Goal: Use online tool/utility: Utilize a website feature to perform a specific function

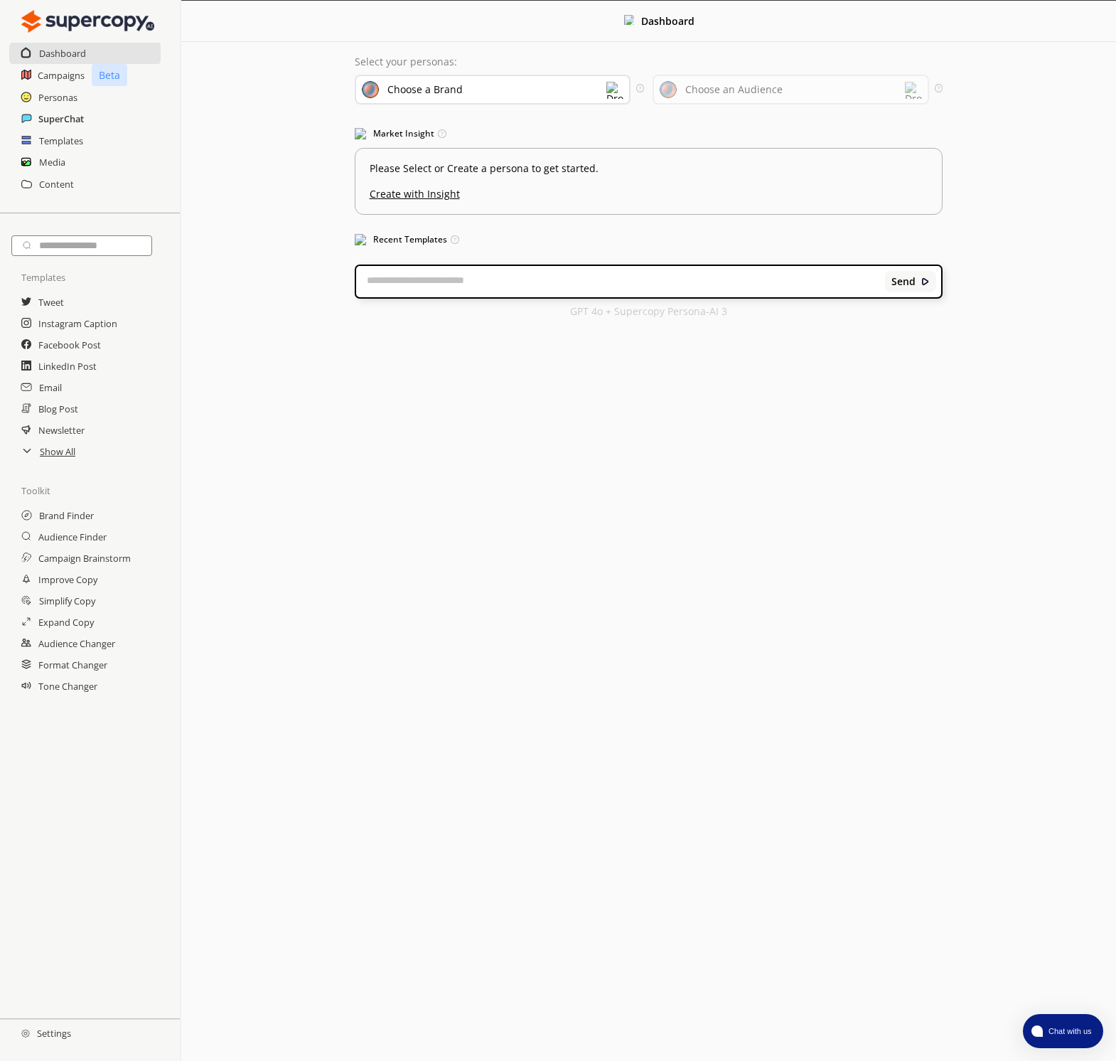
click at [58, 122] on h2 "SuperChat" at bounding box center [61, 118] width 46 height 21
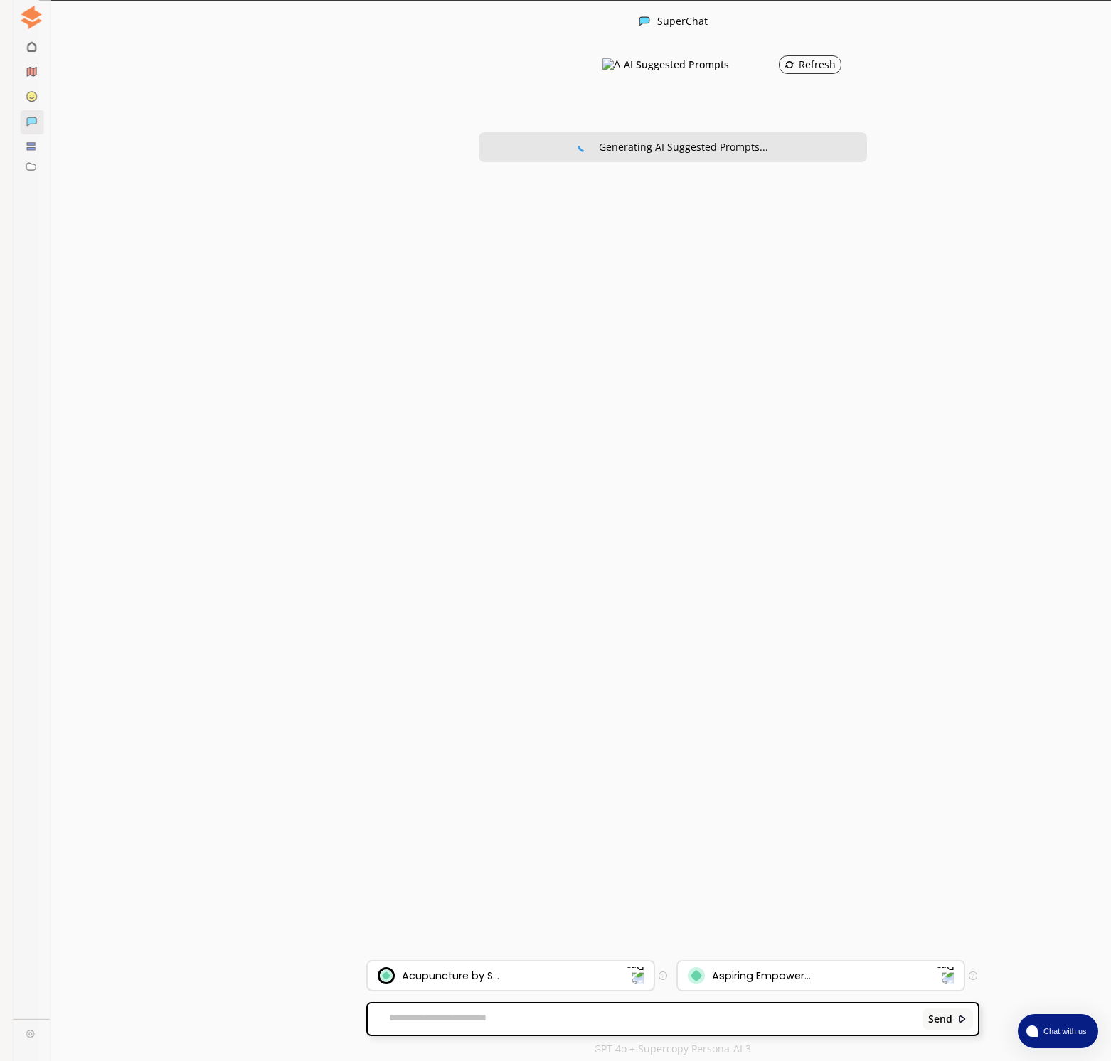
click at [418, 974] on div "Acupuncture by S..." at bounding box center [450, 975] width 97 height 11
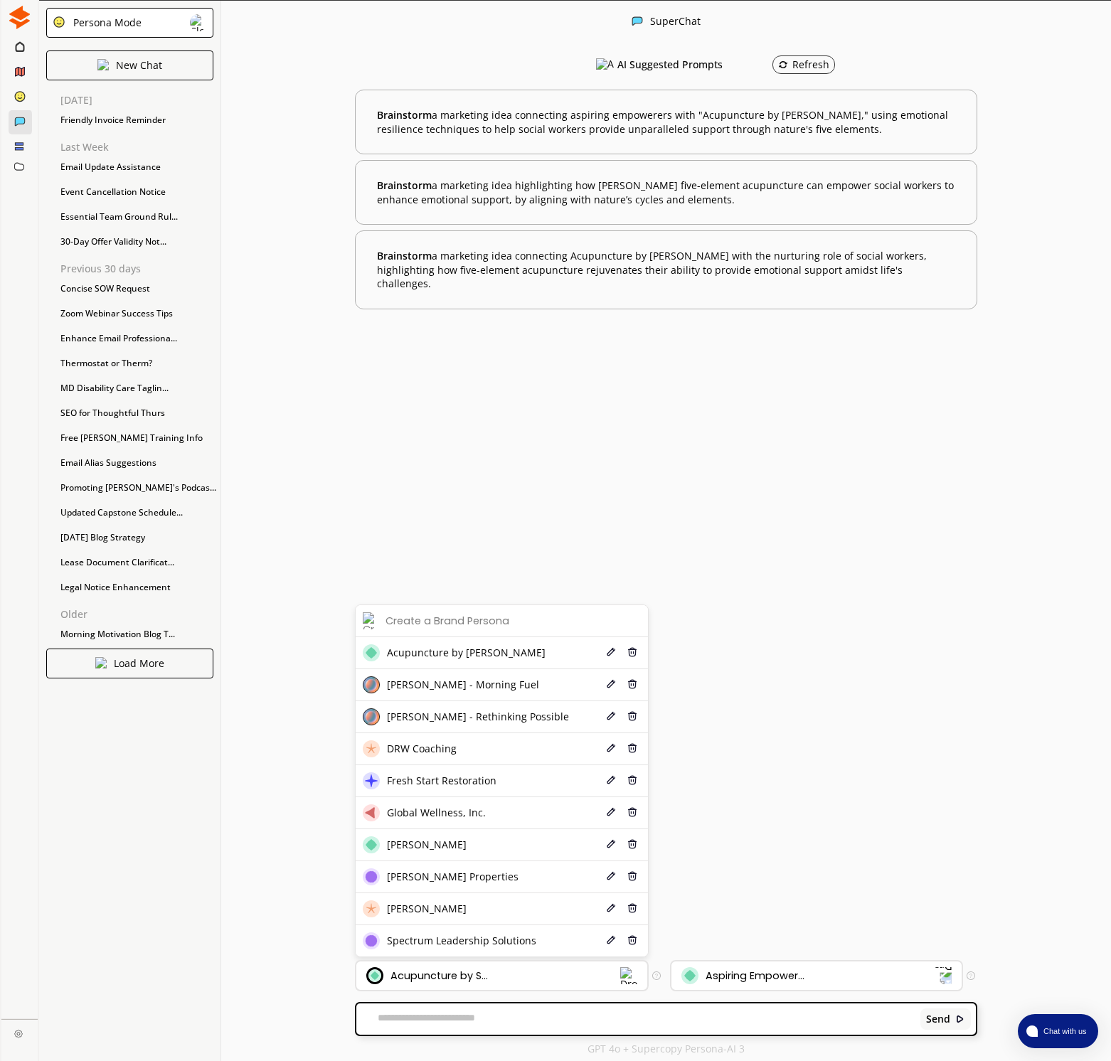
drag, startPoint x: 416, startPoint y: 946, endPoint x: 427, endPoint y: 956, distance: 15.1
click at [415, 946] on span "Spectrum Leadership Solutions" at bounding box center [461, 940] width 149 height 11
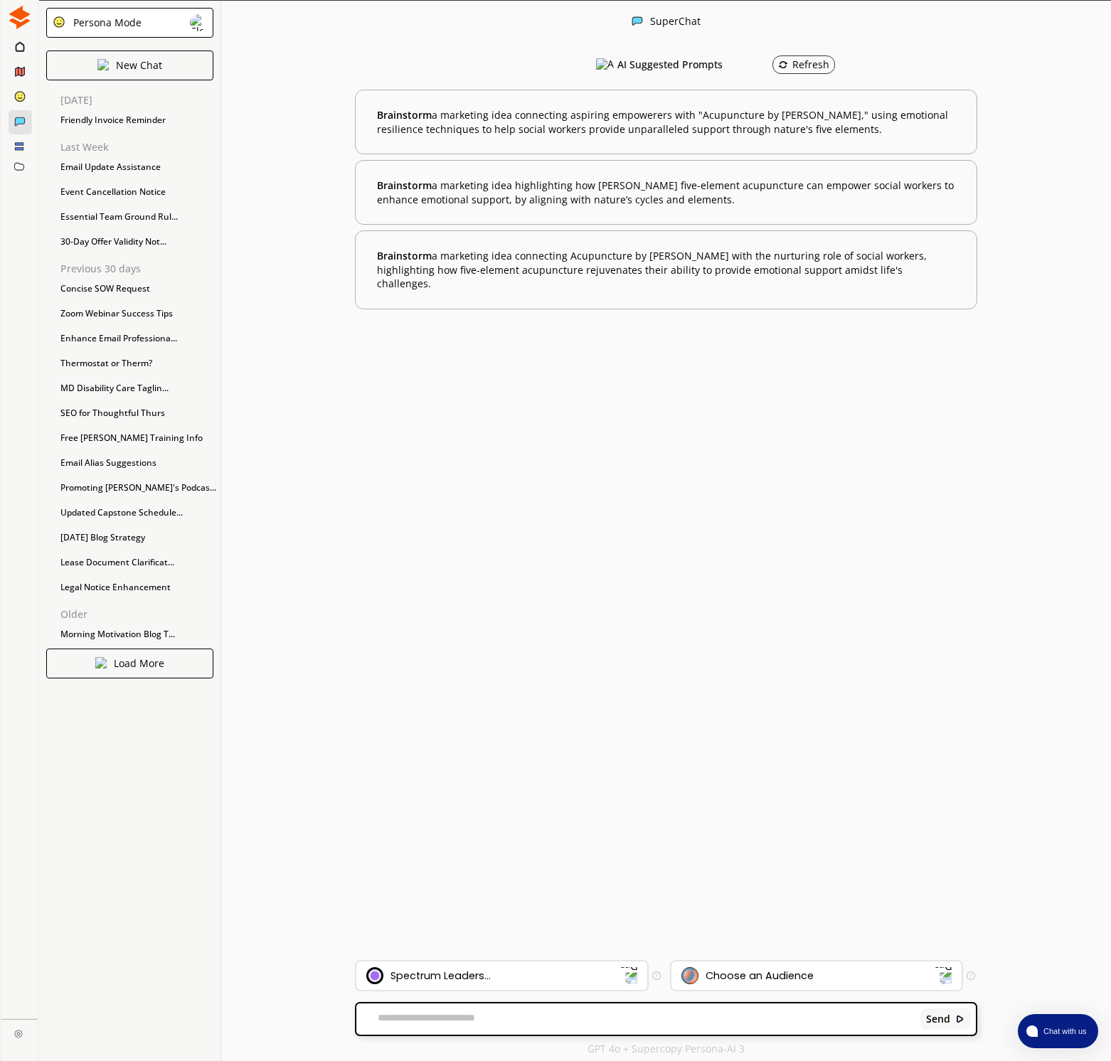
click at [406, 1030] on div "Send" at bounding box center [666, 1018] width 620 height 31
drag, startPoint x: 426, startPoint y: 1016, endPoint x: 437, endPoint y: 1017, distance: 10.7
click at [427, 1016] on textarea at bounding box center [635, 1019] width 559 height 14
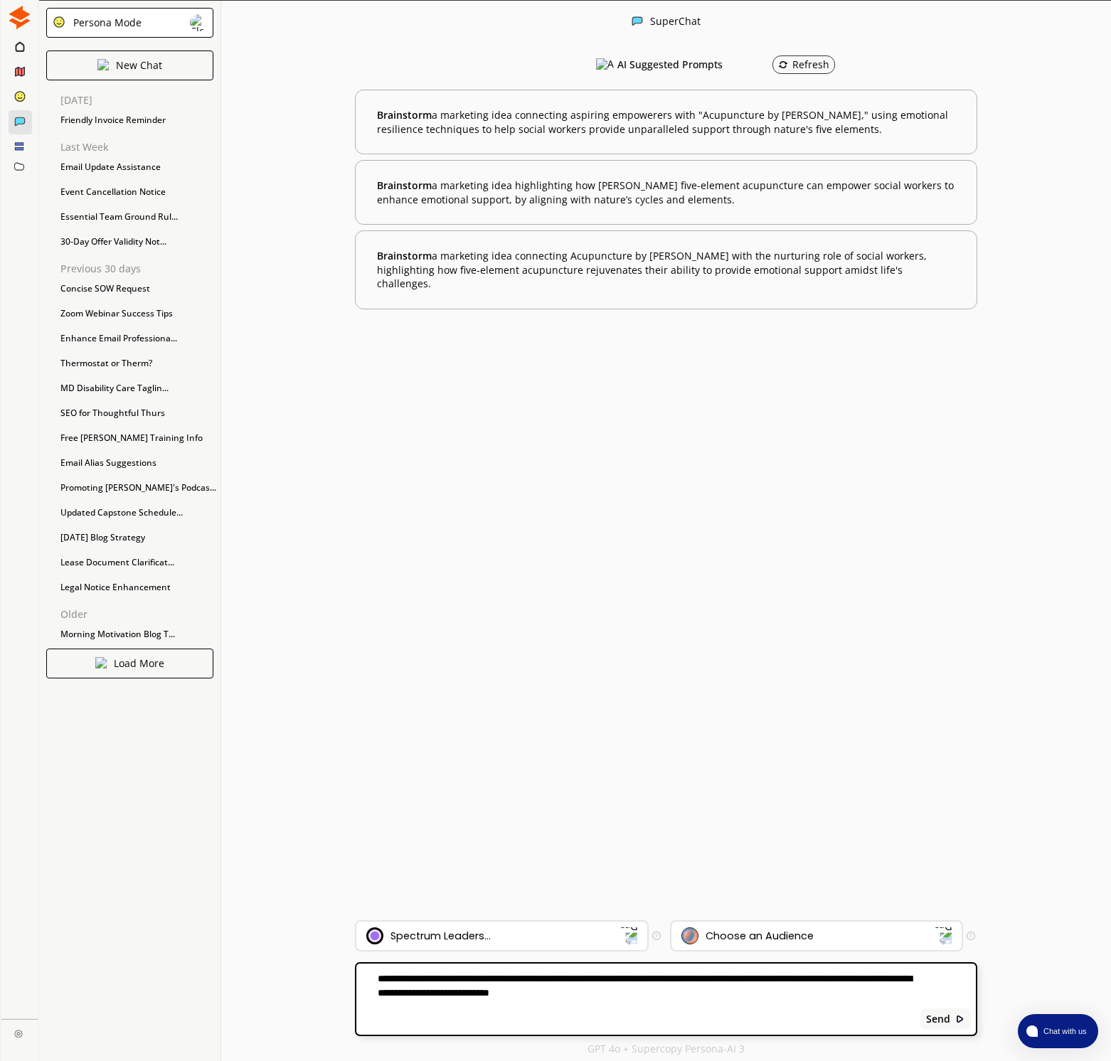
paste textarea "**********"
type textarea "**********"
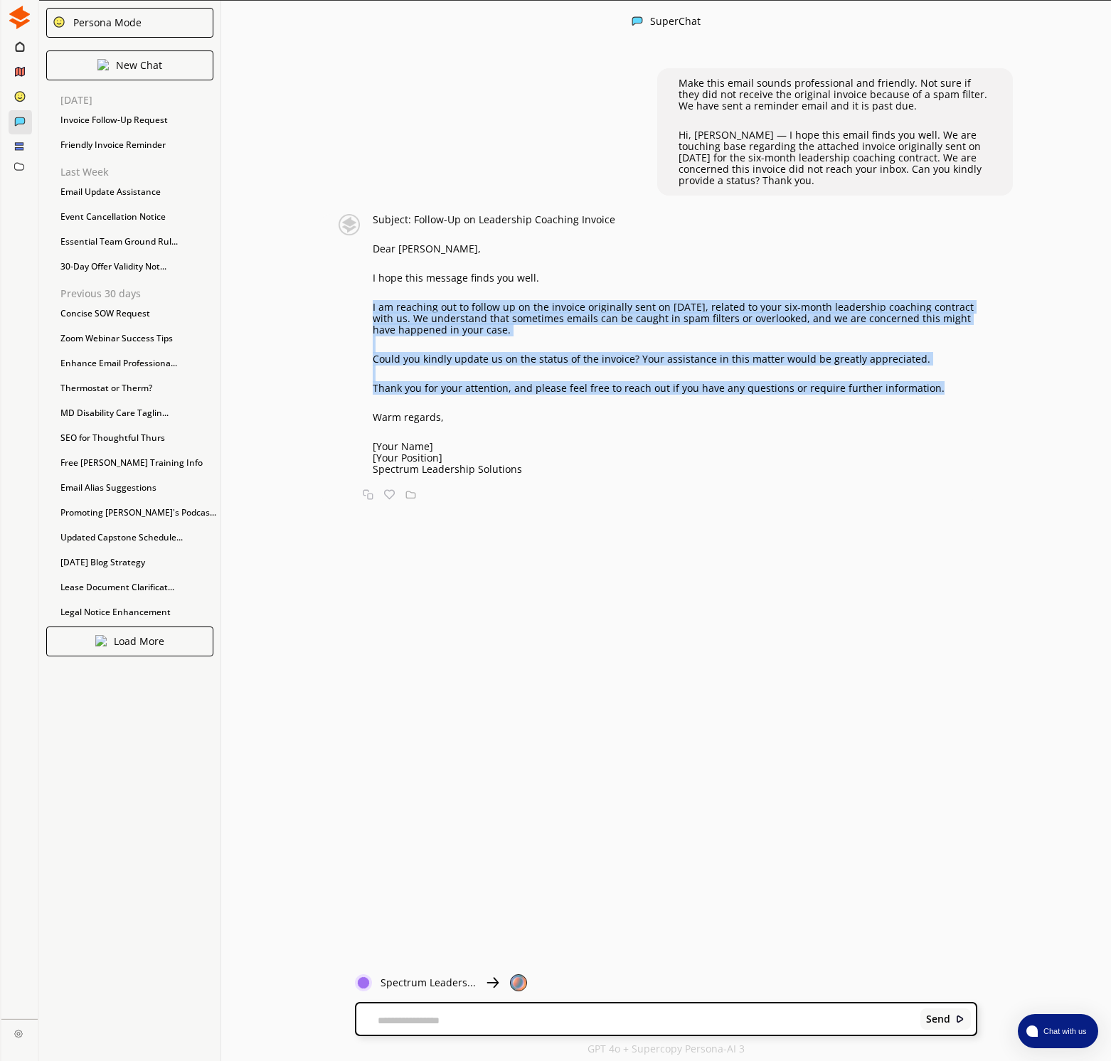
drag, startPoint x: 372, startPoint y: 306, endPoint x: 935, endPoint y: 392, distance: 569.5
click at [922, 392] on div "Subject: Follow-Up on Leadership Coaching Invoice Dear [PERSON_NAME], I hope th…" at bounding box center [675, 344] width 605 height 261
copy div "I am reaching out to follow up on the invoice originally sent on [DATE], relate…"
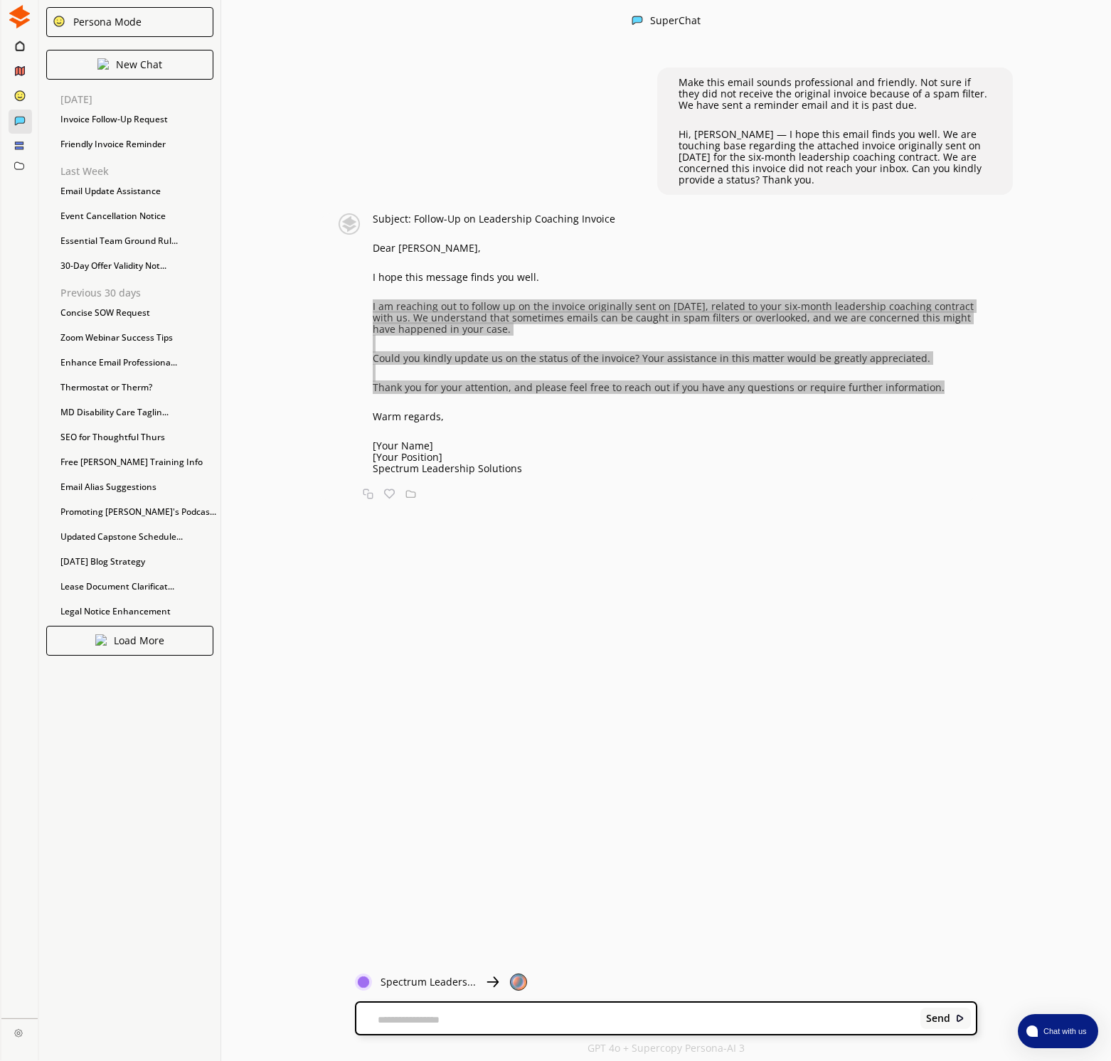
scroll to position [1, 0]
